Goal: Communication & Community: Answer question/provide support

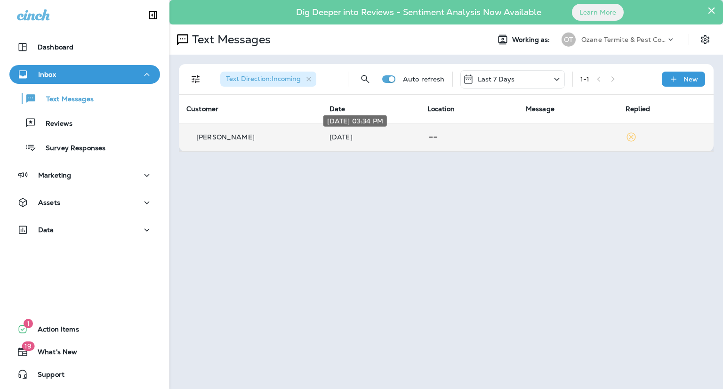
click at [391, 135] on p "[DATE]" at bounding box center [370, 137] width 83 height 8
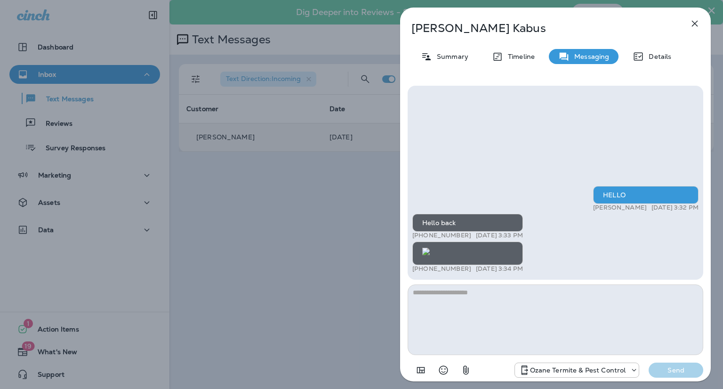
scroll to position [-134, 0]
click at [700, 85] on div "HELLO [PERSON_NAME] [DATE] 3:32 PM Hello back +1 (732) 232-7788 [DATE] 3:33 PM …" at bounding box center [555, 232] width 310 height 309
click at [429, 247] on img at bounding box center [426, 251] width 8 height 8
click at [695, 21] on icon "button" at bounding box center [694, 23] width 11 height 11
